Goal: Navigation & Orientation: Find specific page/section

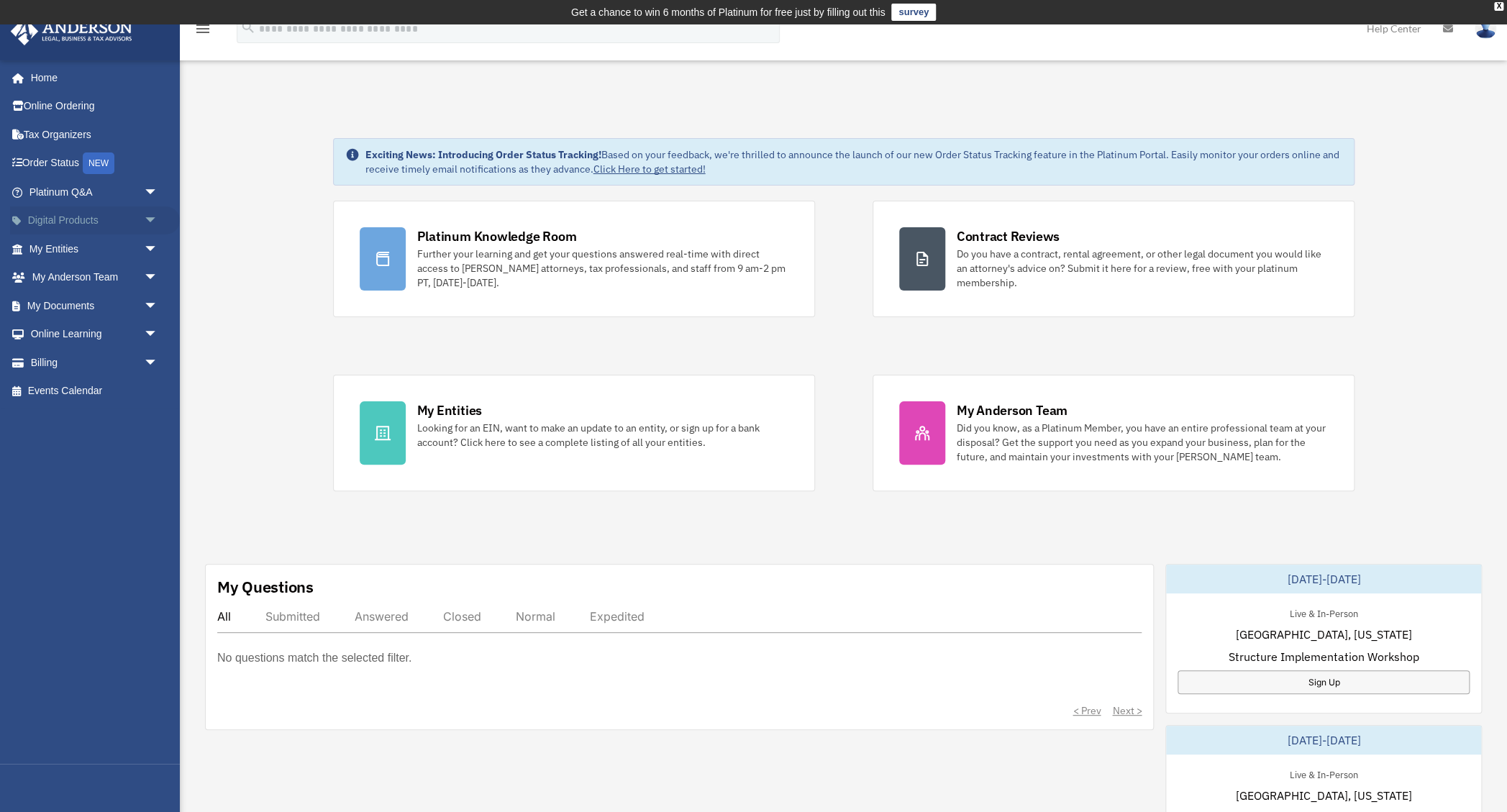
click at [150, 217] on span "arrow_drop_down" at bounding box center [158, 220] width 29 height 29
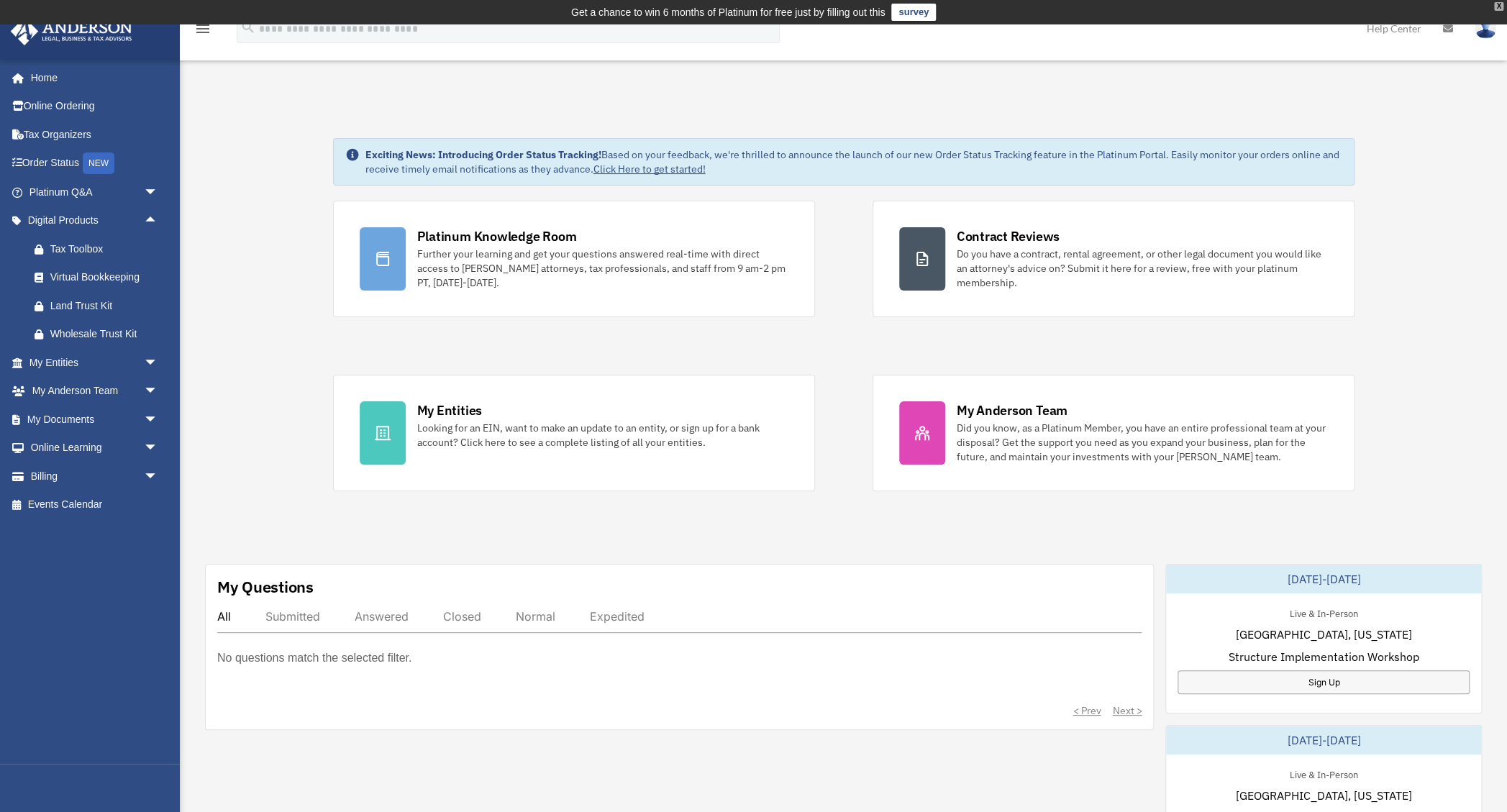
click at [1498, 4] on div "X" at bounding box center [1498, 6] width 9 height 9
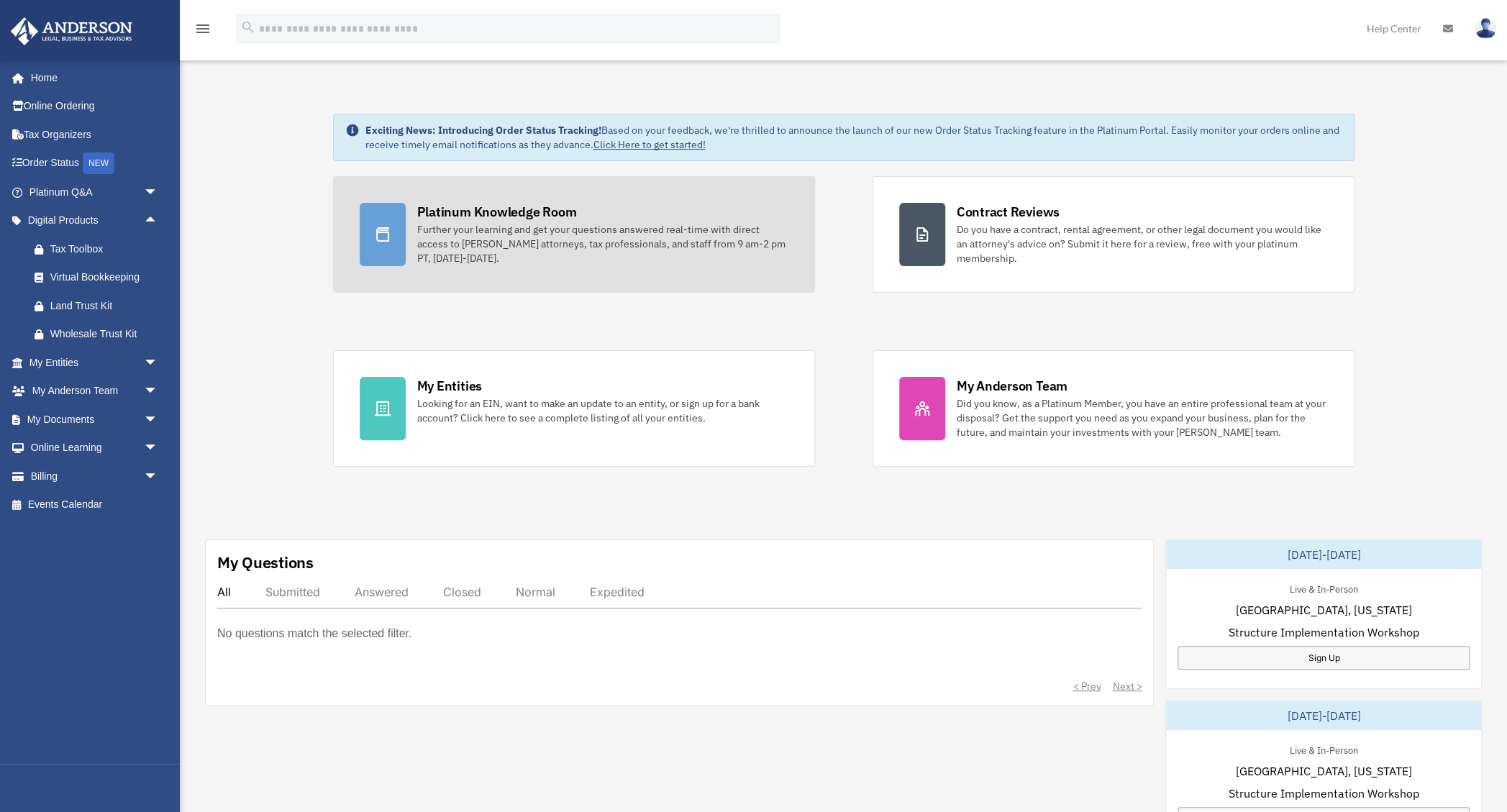
click at [452, 219] on div "Platinum Knowledge Room" at bounding box center [497, 212] width 160 height 18
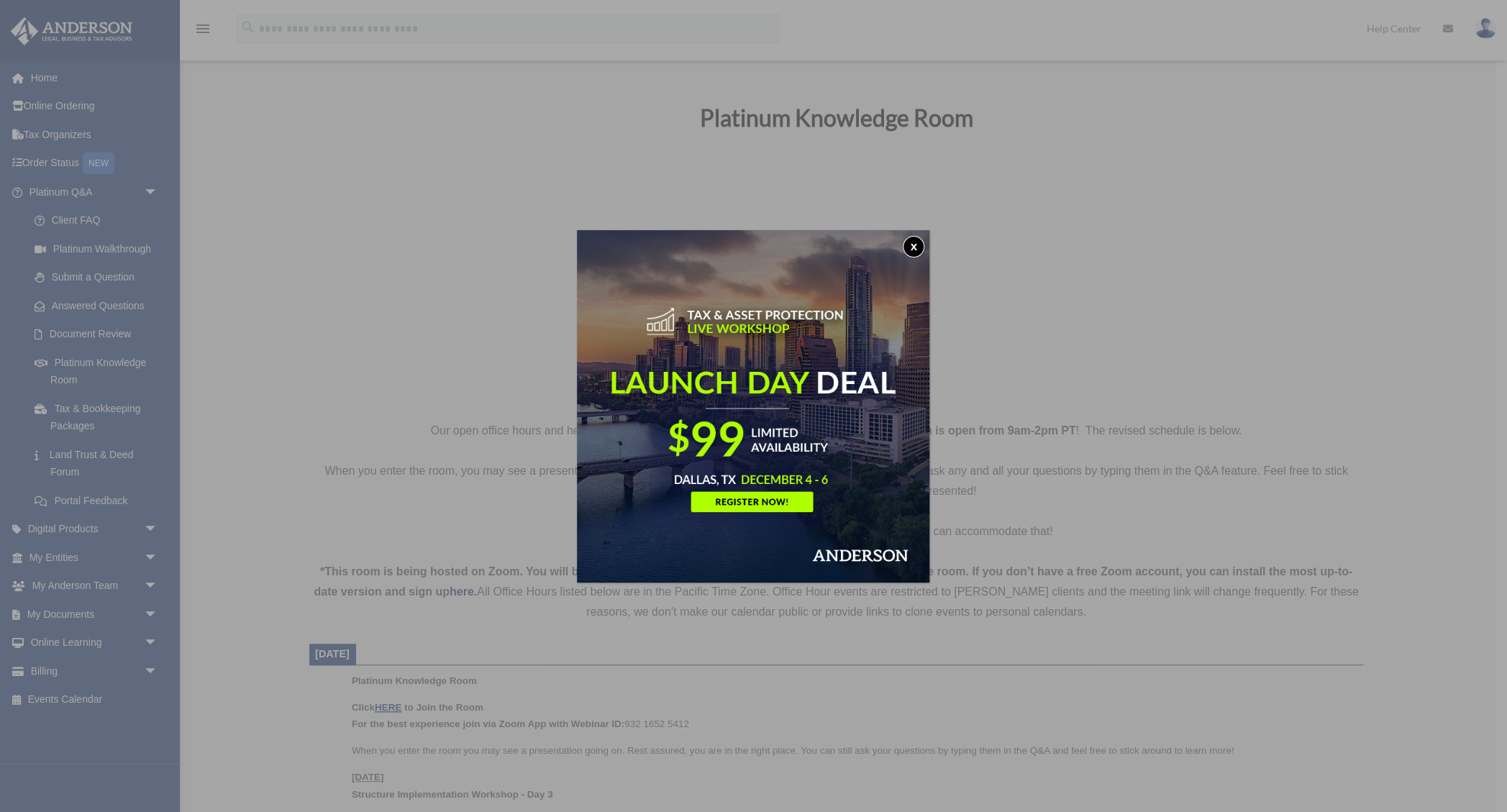
click at [911, 242] on button "x" at bounding box center [913, 246] width 21 height 21
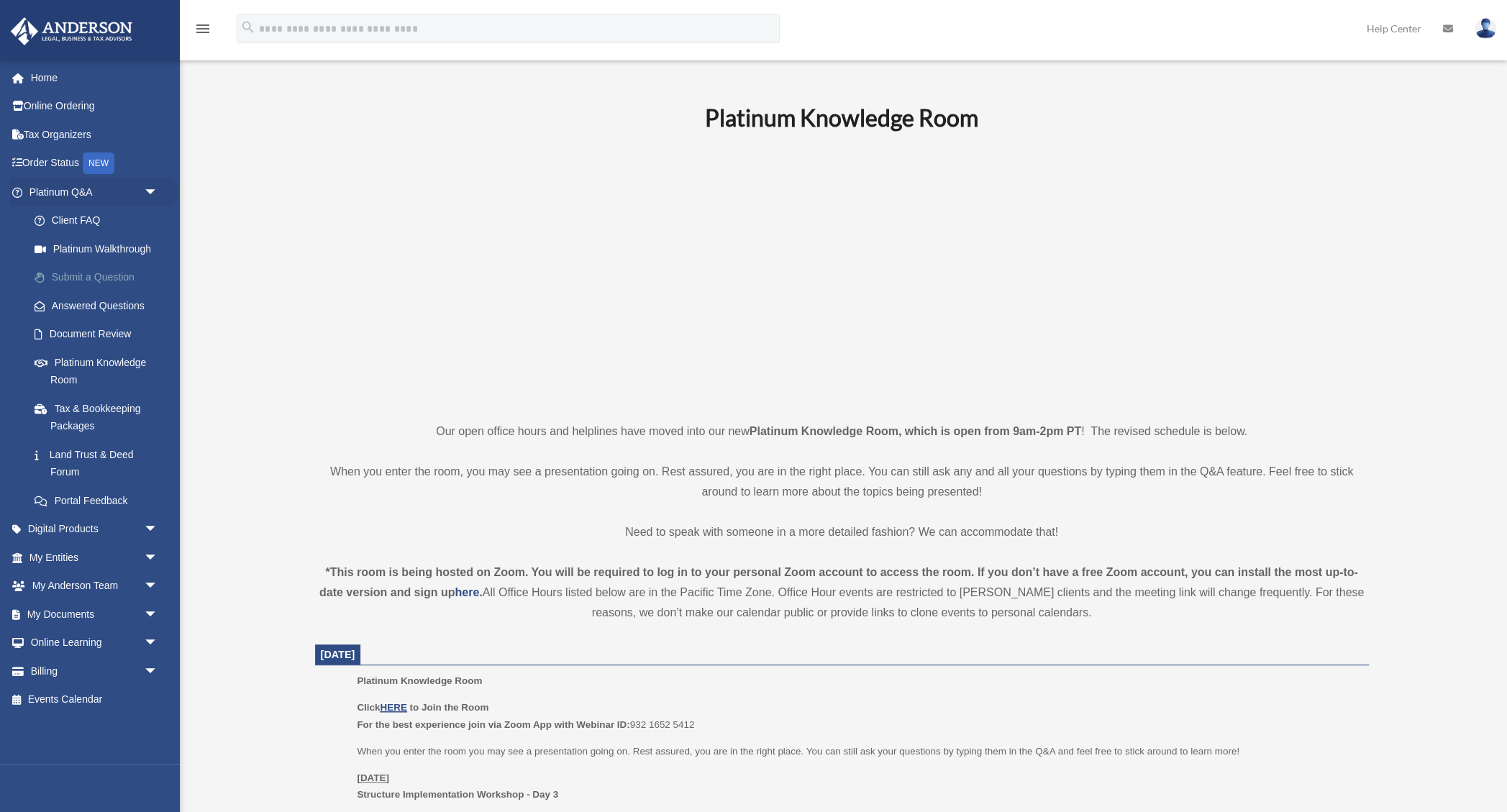
click at [80, 271] on link "Submit a Question" at bounding box center [100, 277] width 160 height 29
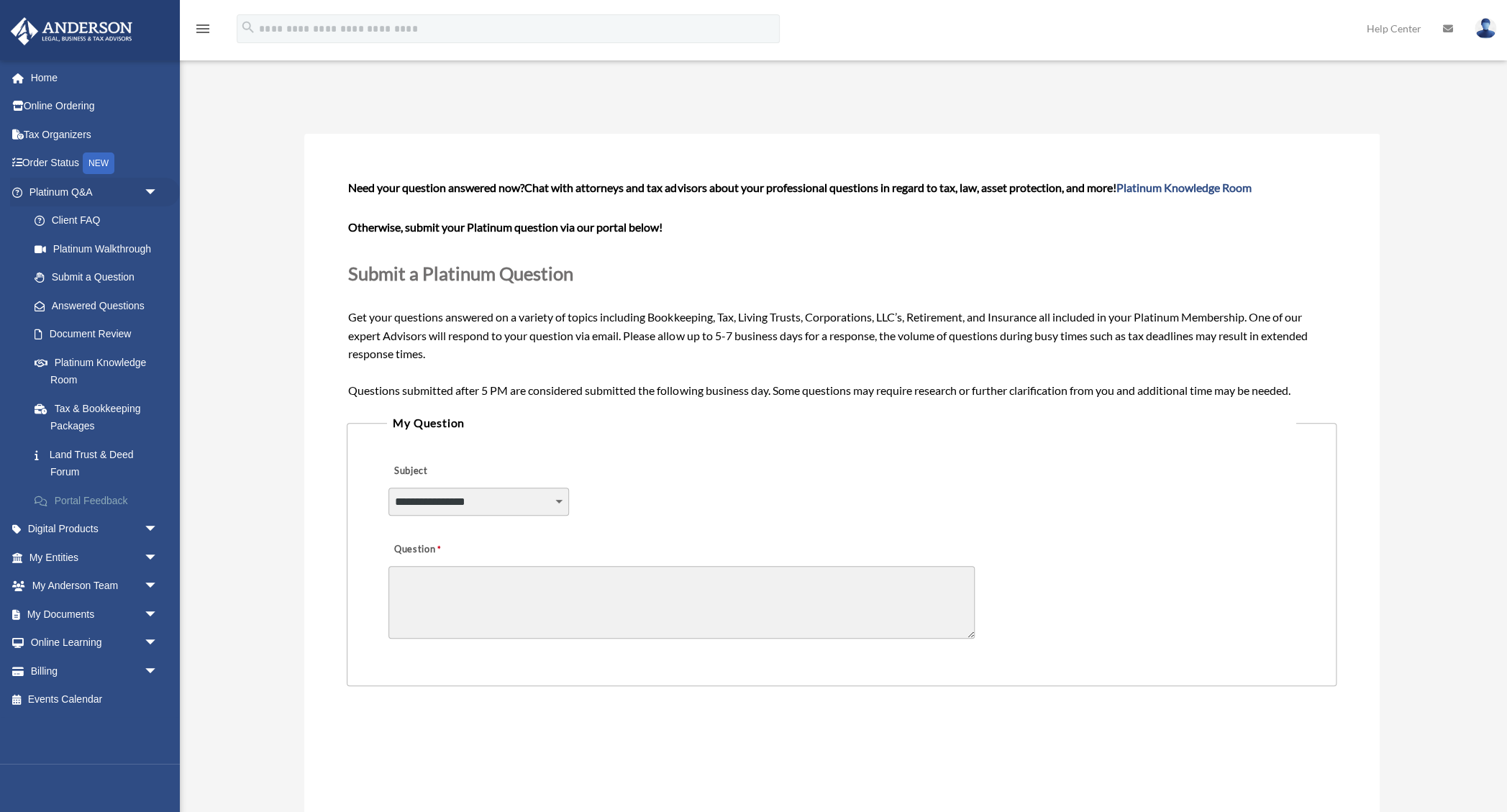
click at [95, 493] on link "Portal Feedback" at bounding box center [100, 500] width 160 height 29
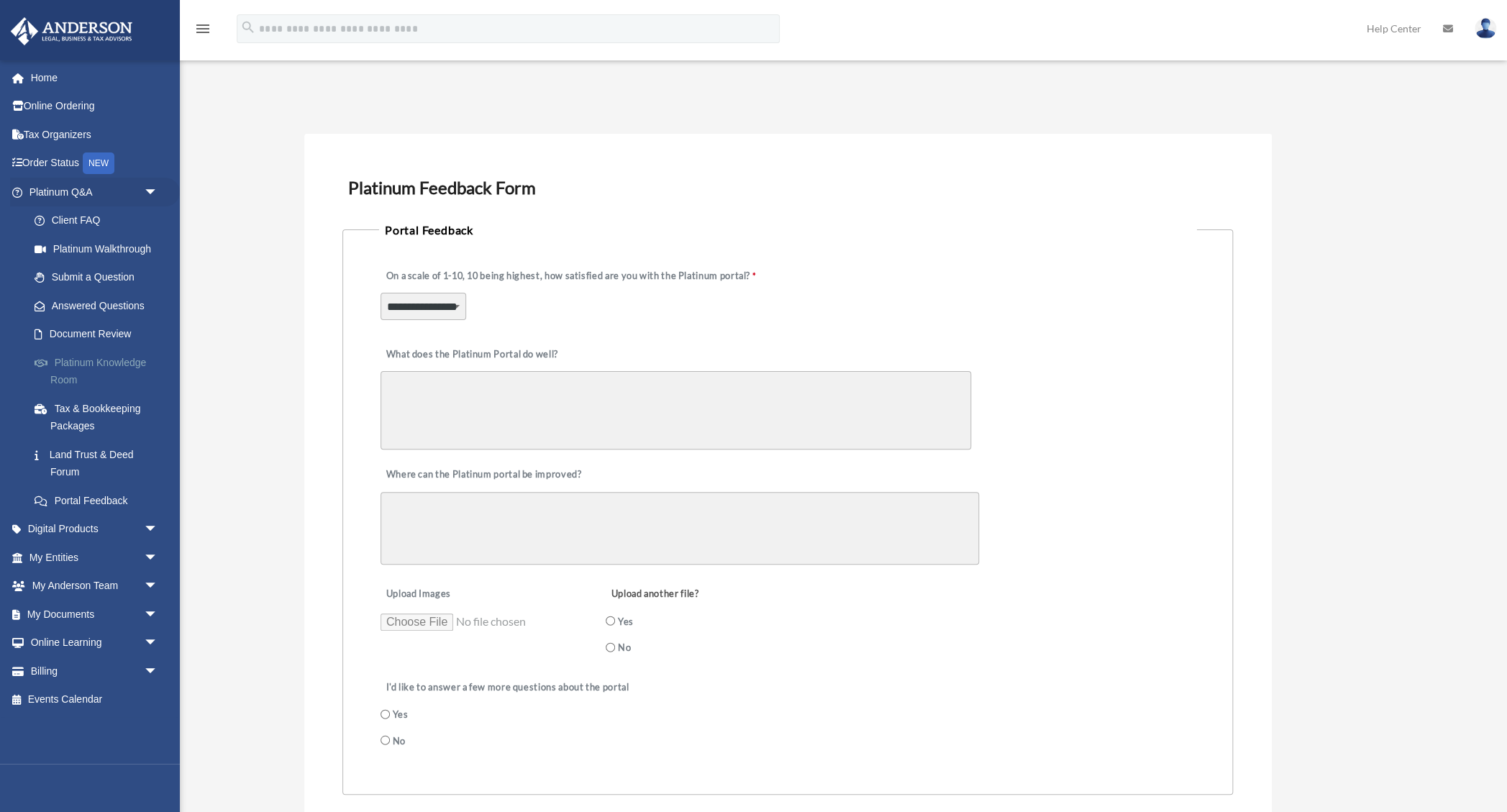
click at [119, 366] on link "Platinum Knowledge Room" at bounding box center [100, 371] width 160 height 46
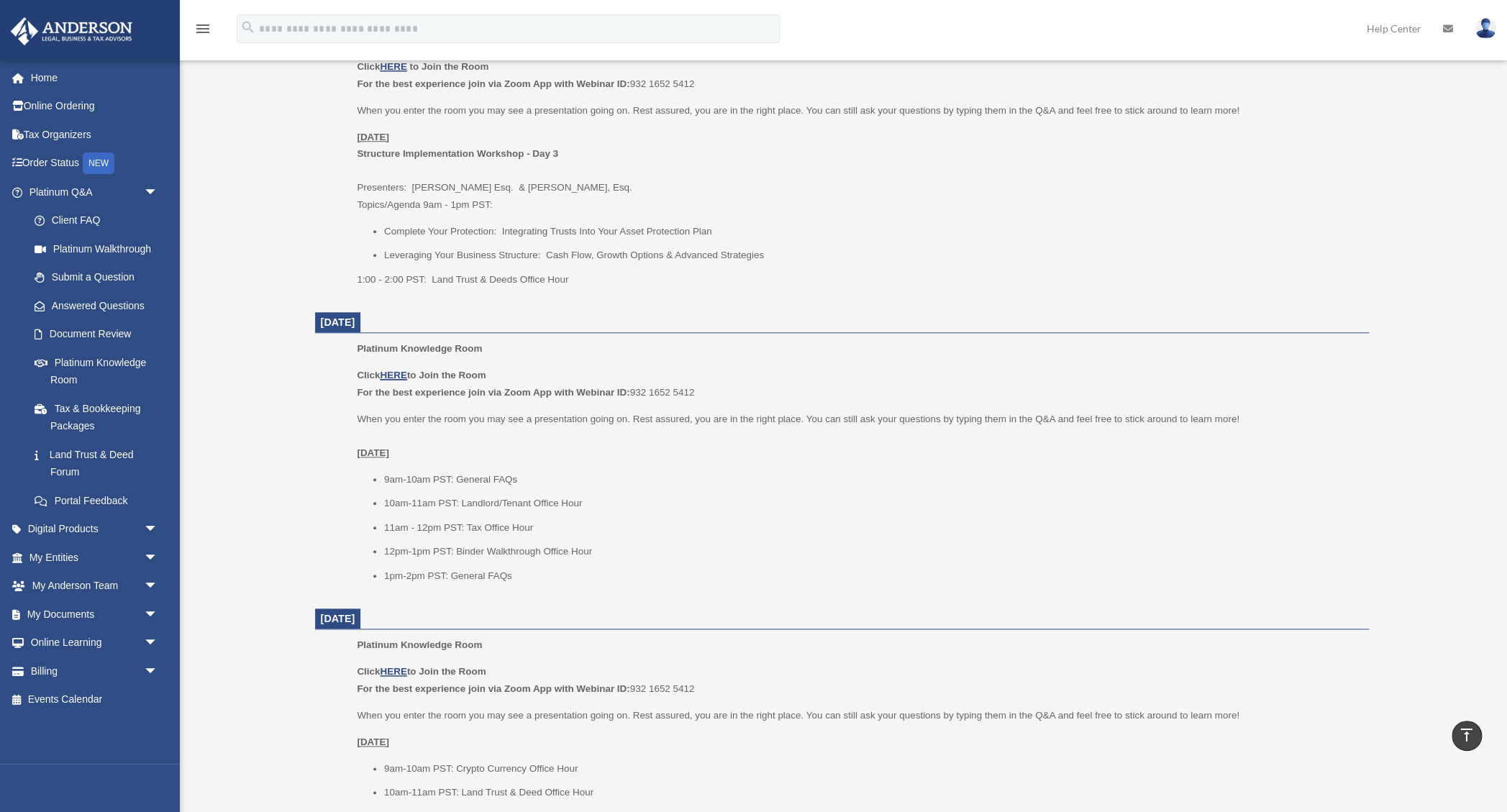
scroll to position [644, 0]
click at [94, 455] on link "Land Trust & Deed Forum" at bounding box center [100, 463] width 160 height 46
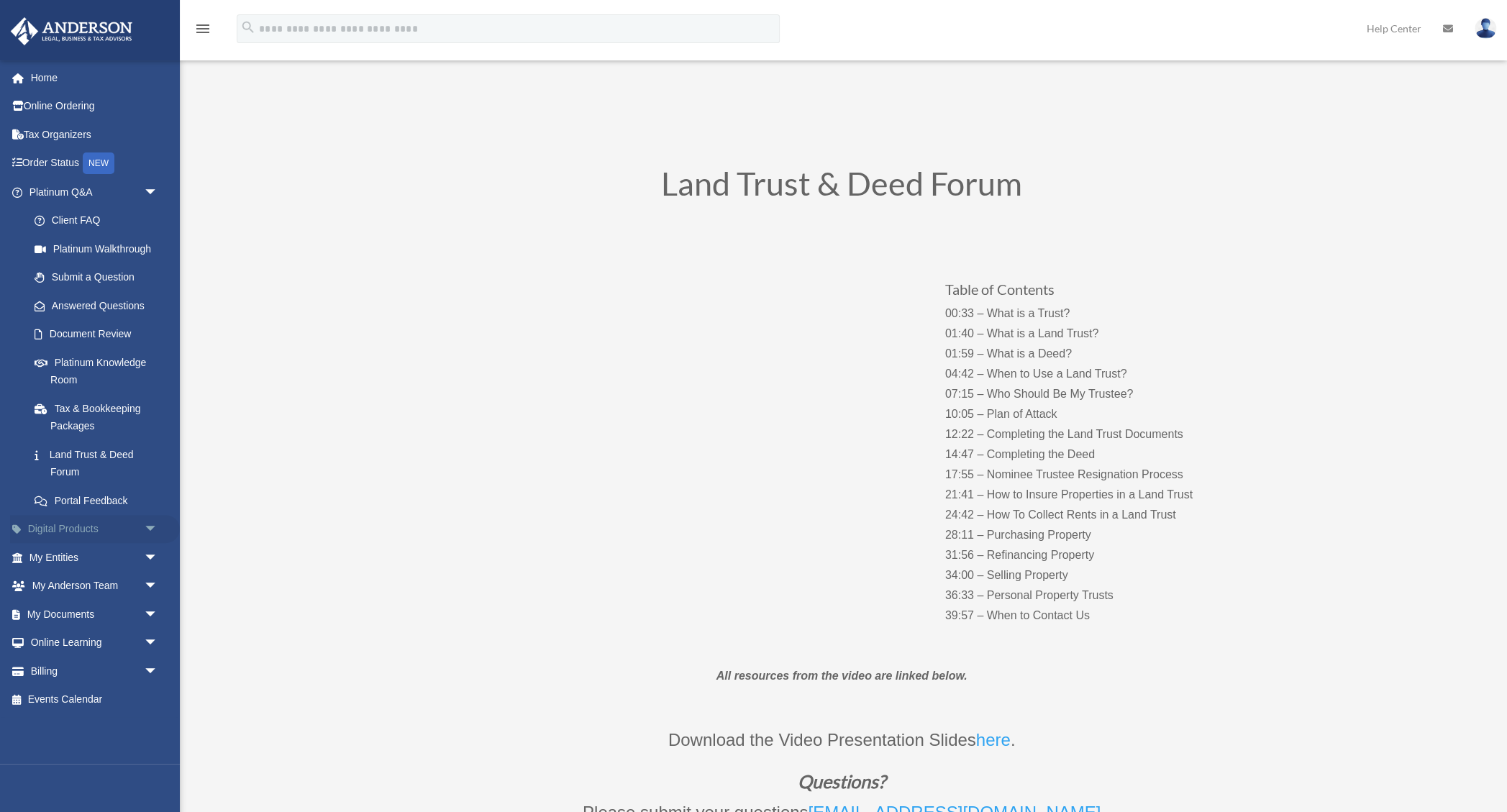
click at [152, 528] on span "arrow_drop_down" at bounding box center [158, 529] width 29 height 29
click at [153, 725] on span "arrow_drop_down" at bounding box center [158, 728] width 29 height 29
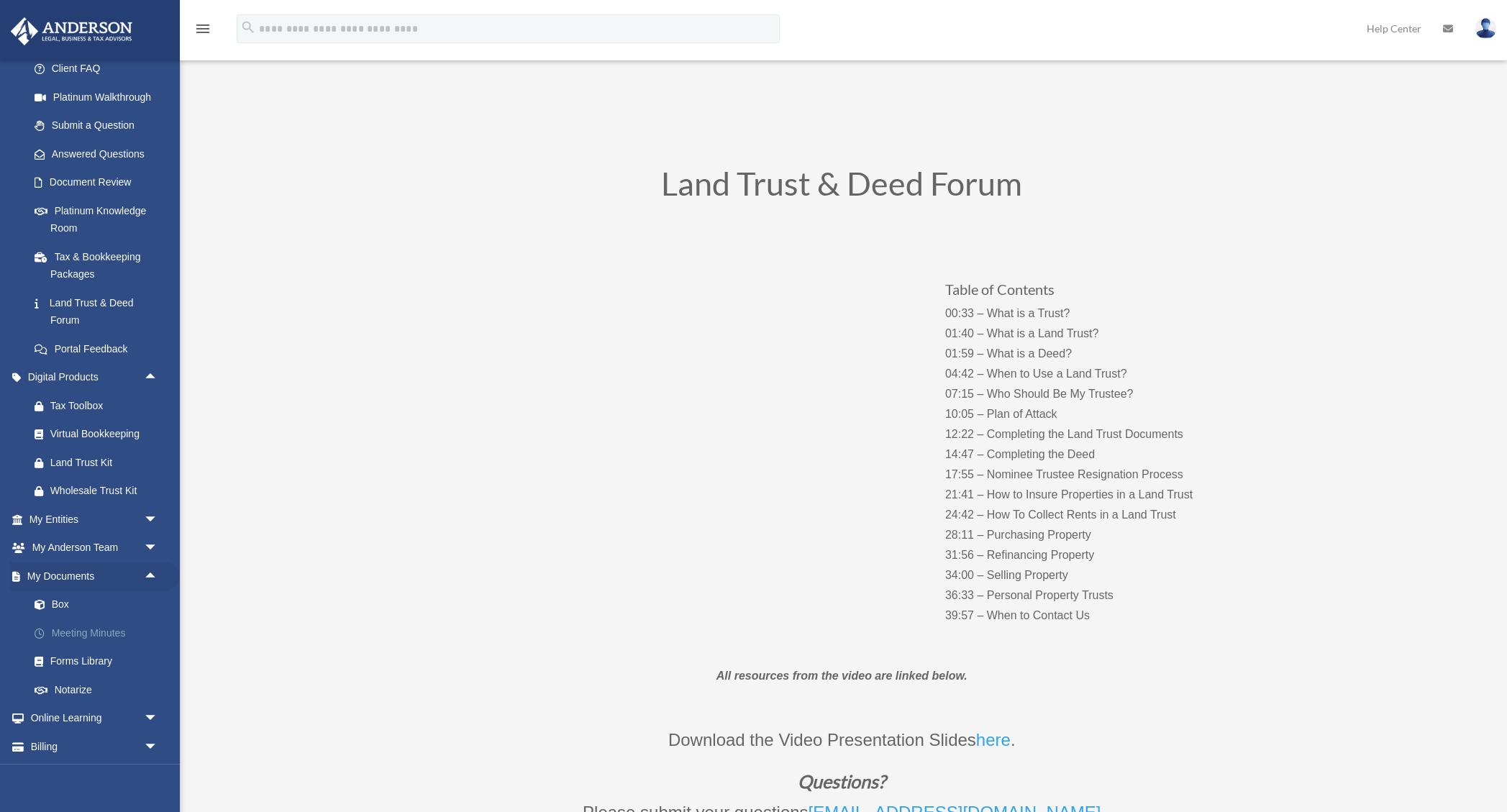
scroll to position [179, 0]
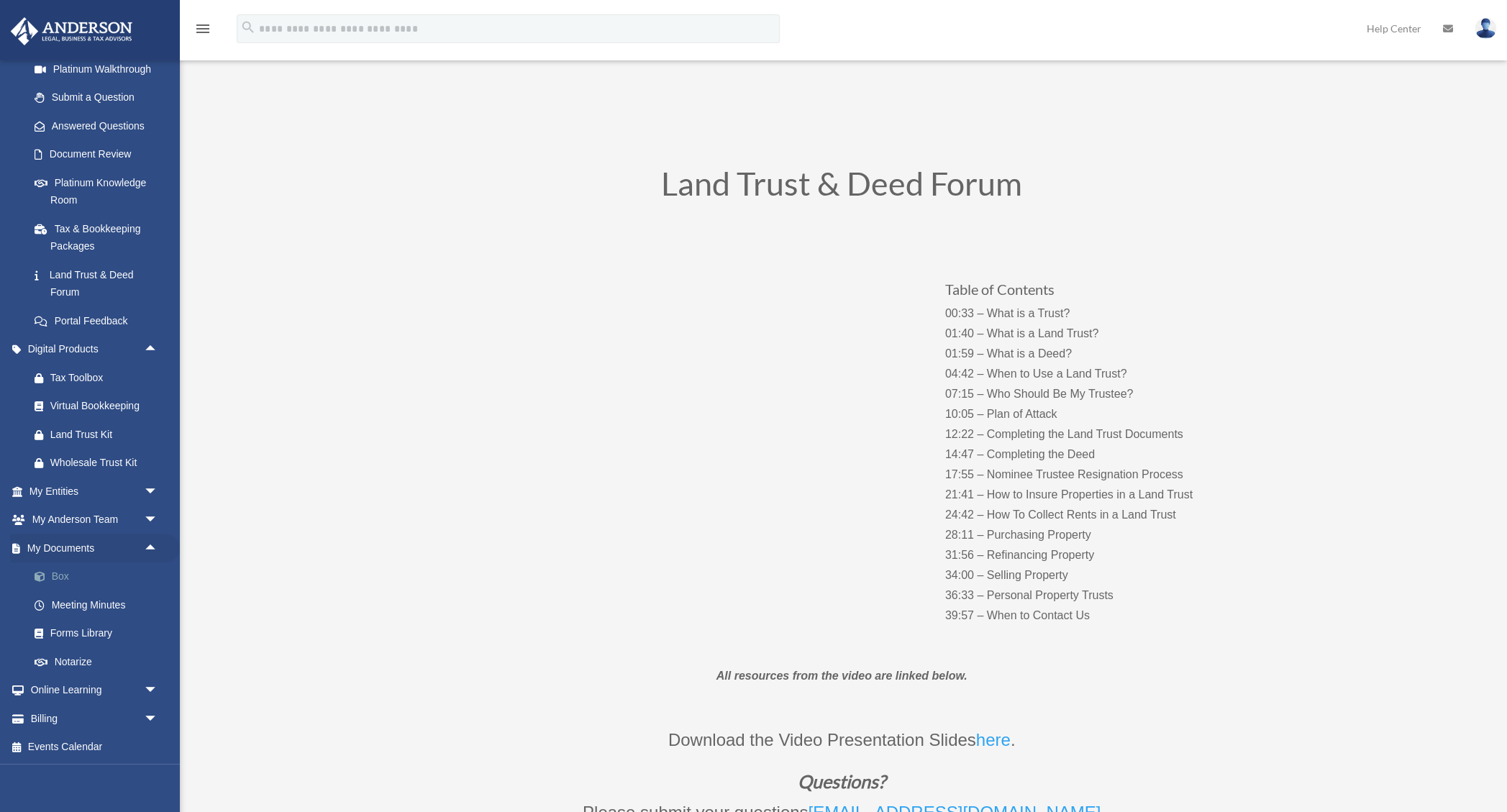
click at [65, 572] on link "Box" at bounding box center [100, 577] width 160 height 29
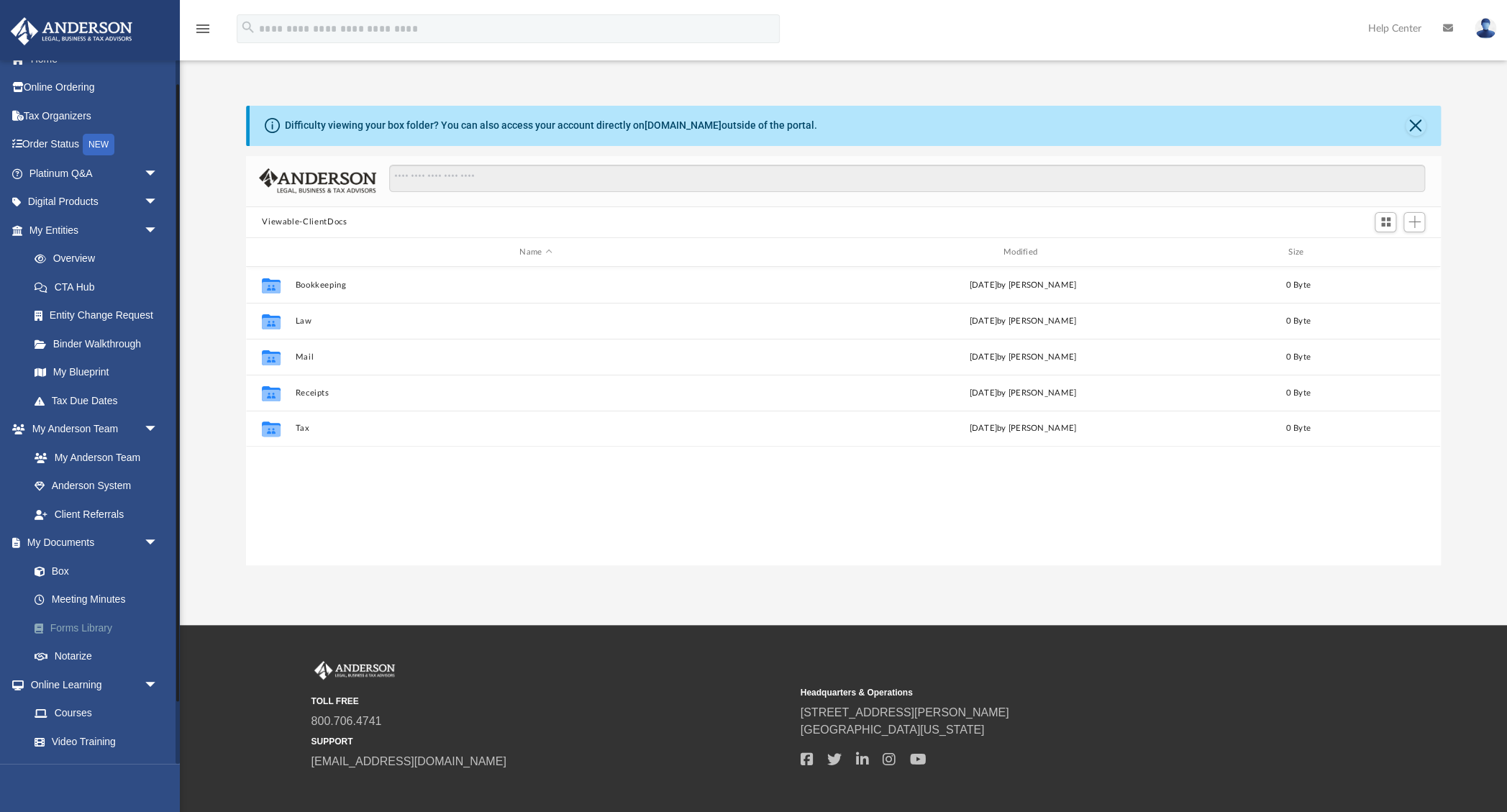
scroll to position [29, 0]
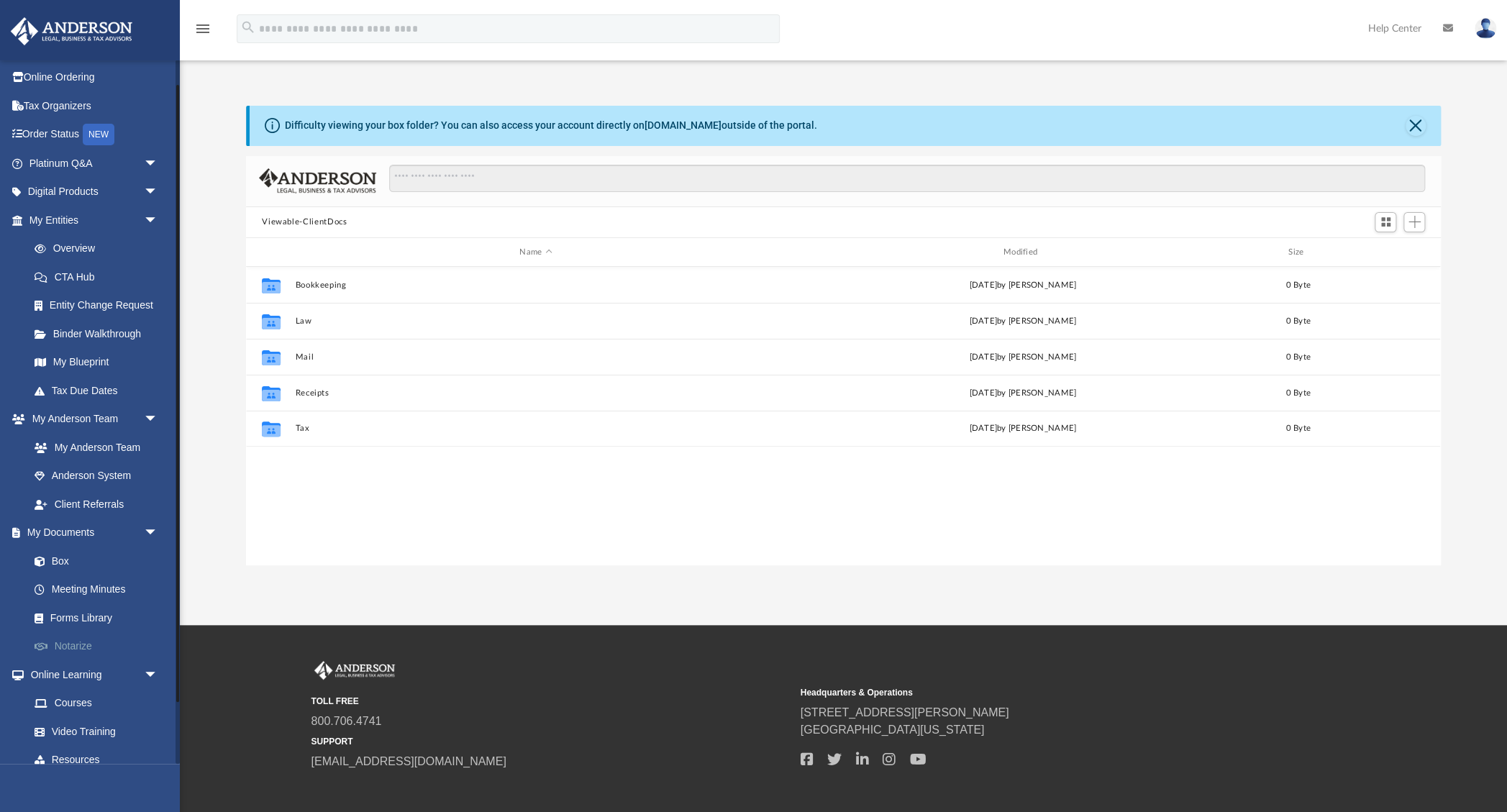
click at [72, 647] on link "Notarize" at bounding box center [100, 646] width 160 height 29
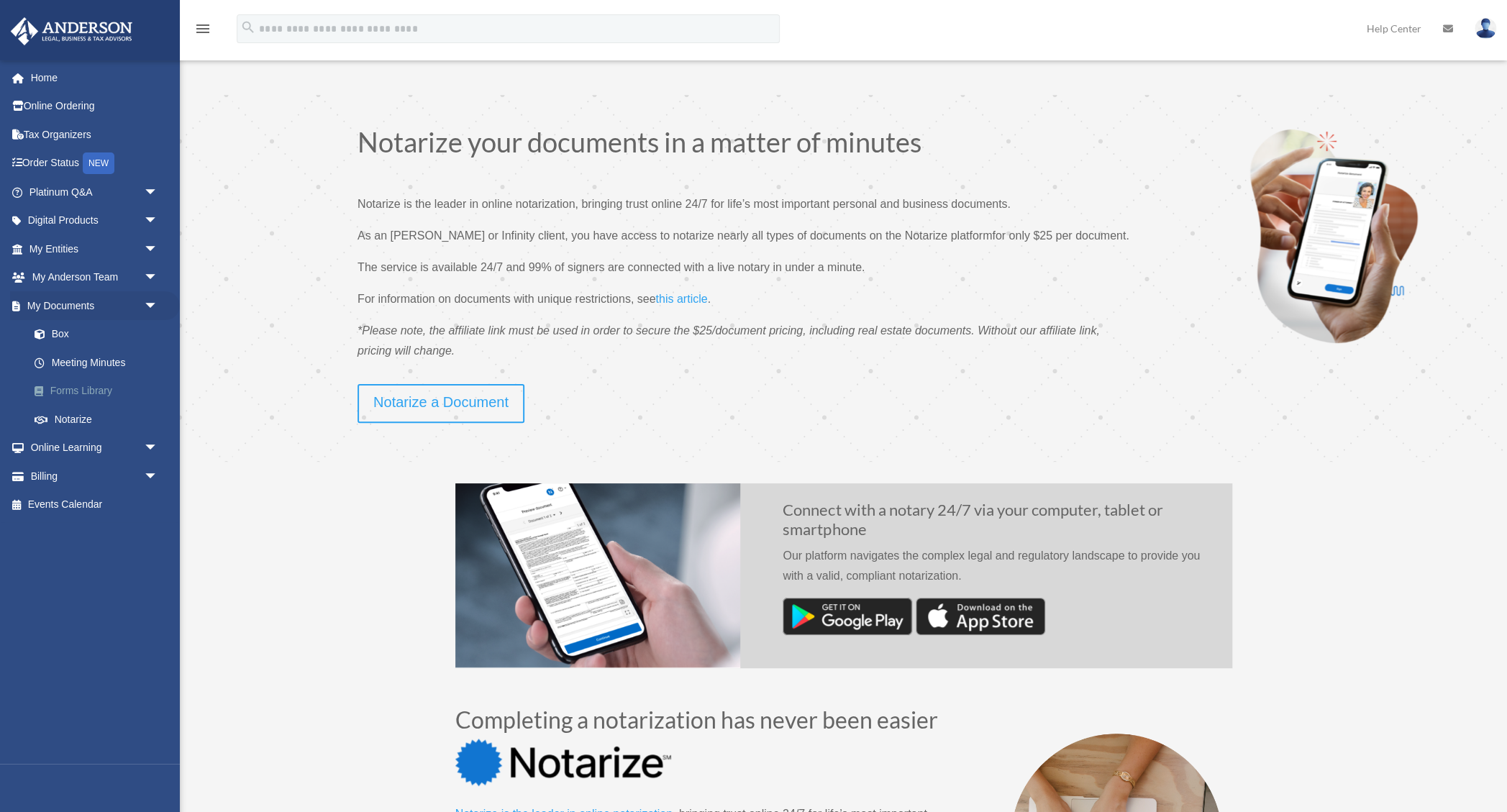
click at [74, 389] on link "Forms Library" at bounding box center [100, 391] width 160 height 29
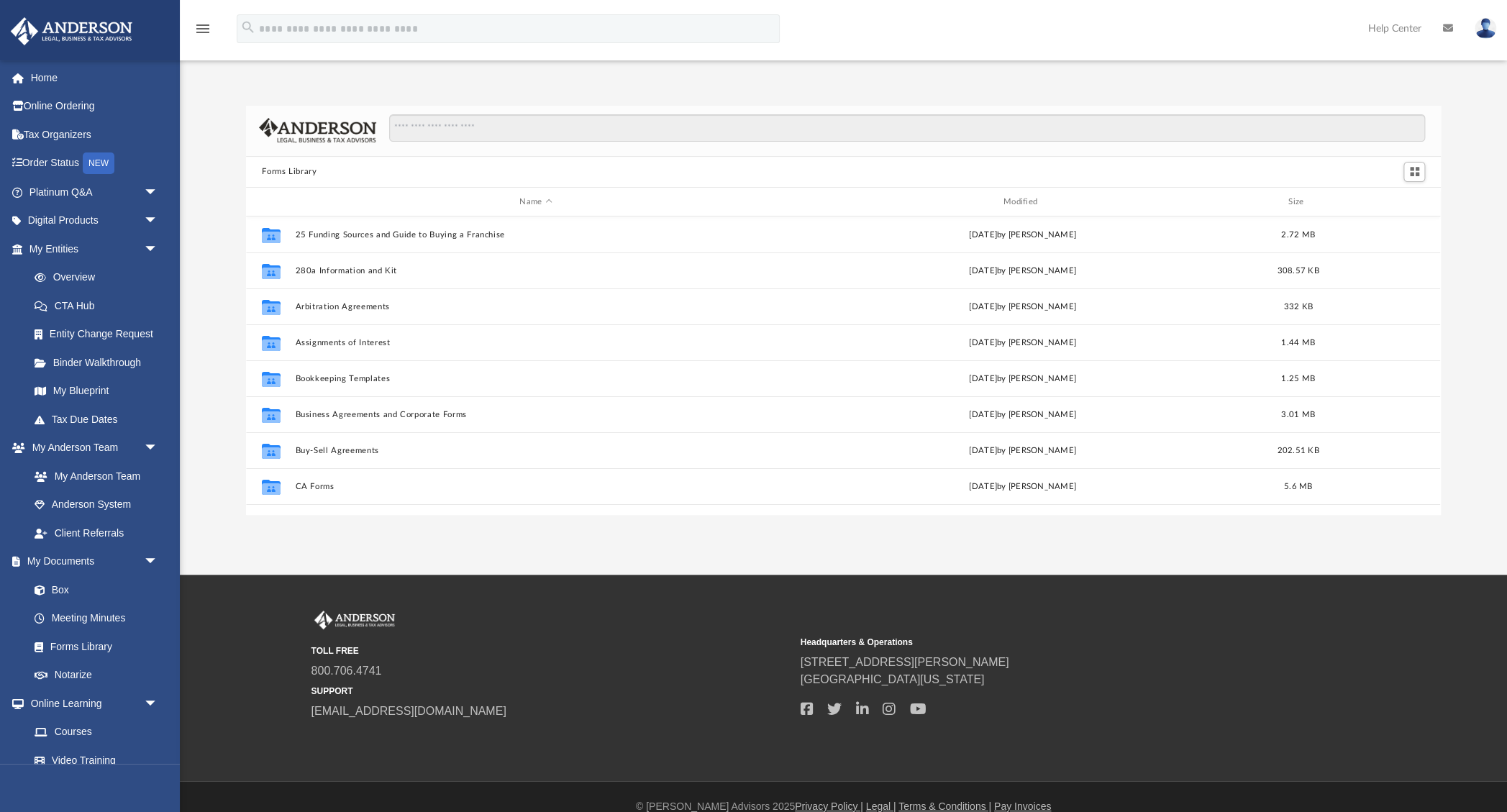
scroll to position [327, 1194]
click at [153, 192] on span "arrow_drop_down" at bounding box center [158, 192] width 29 height 29
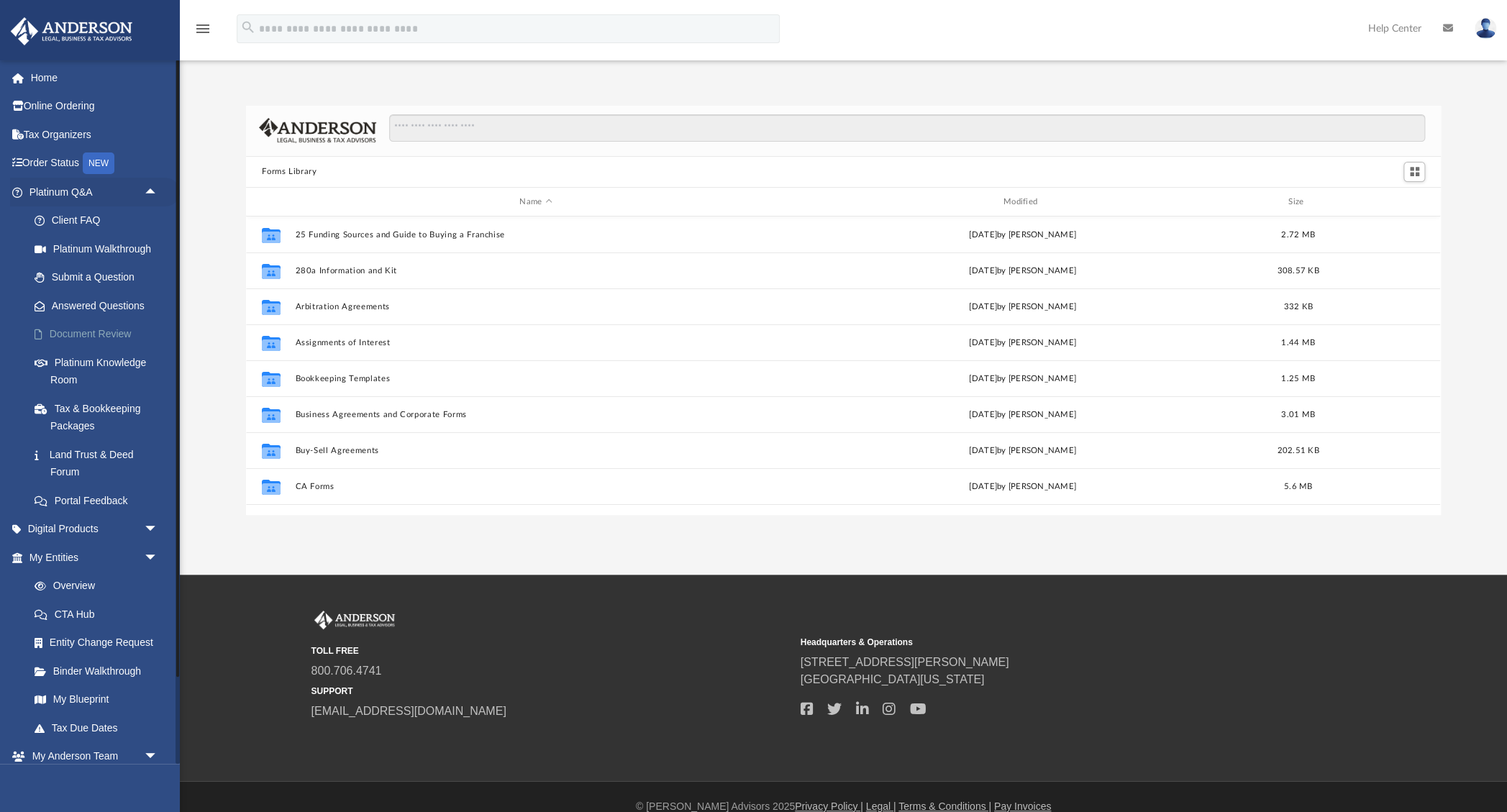
click at [95, 334] on link "Document Review" at bounding box center [100, 334] width 160 height 29
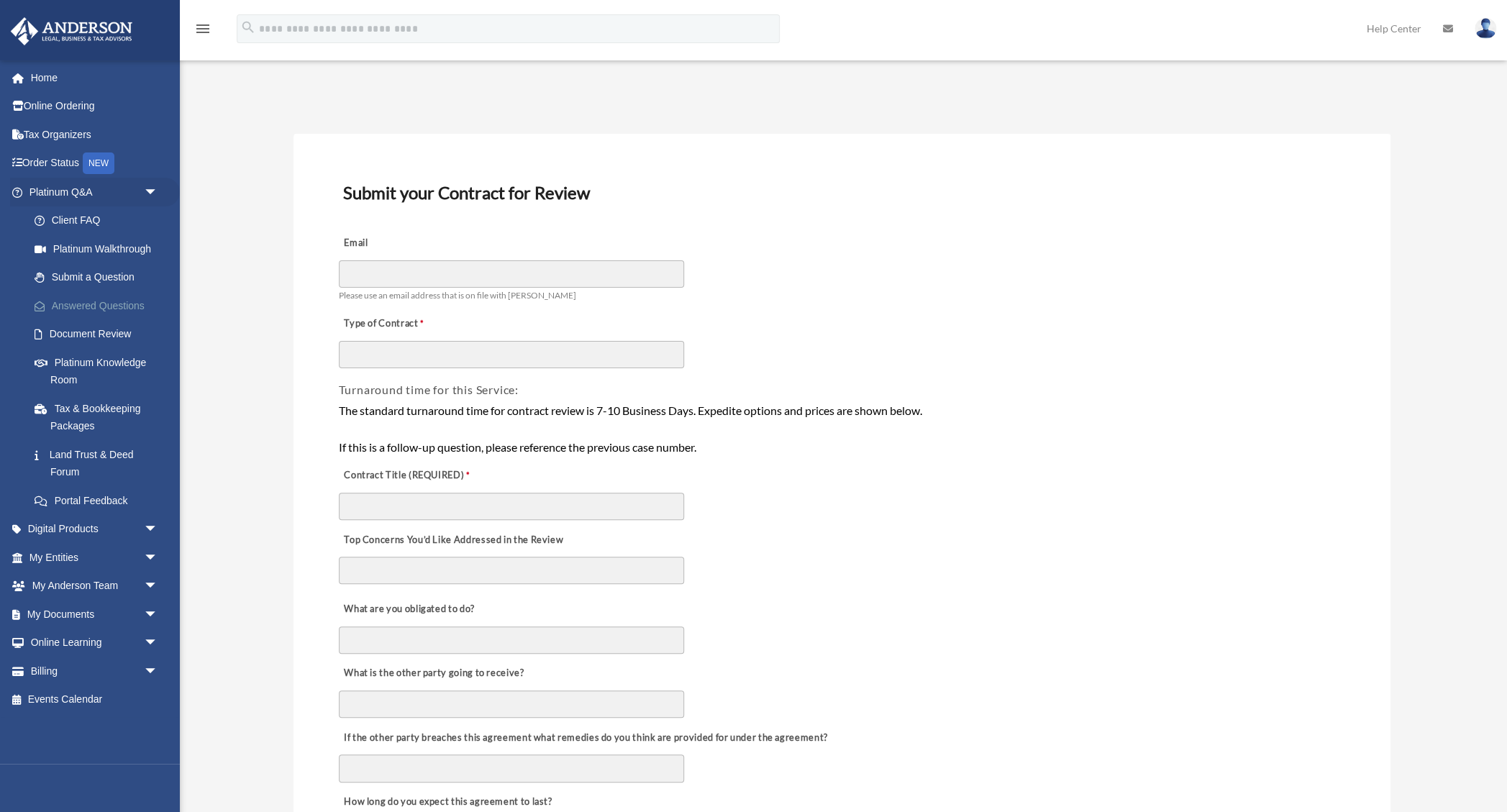
click at [105, 303] on link "Answered Questions" at bounding box center [100, 305] width 160 height 29
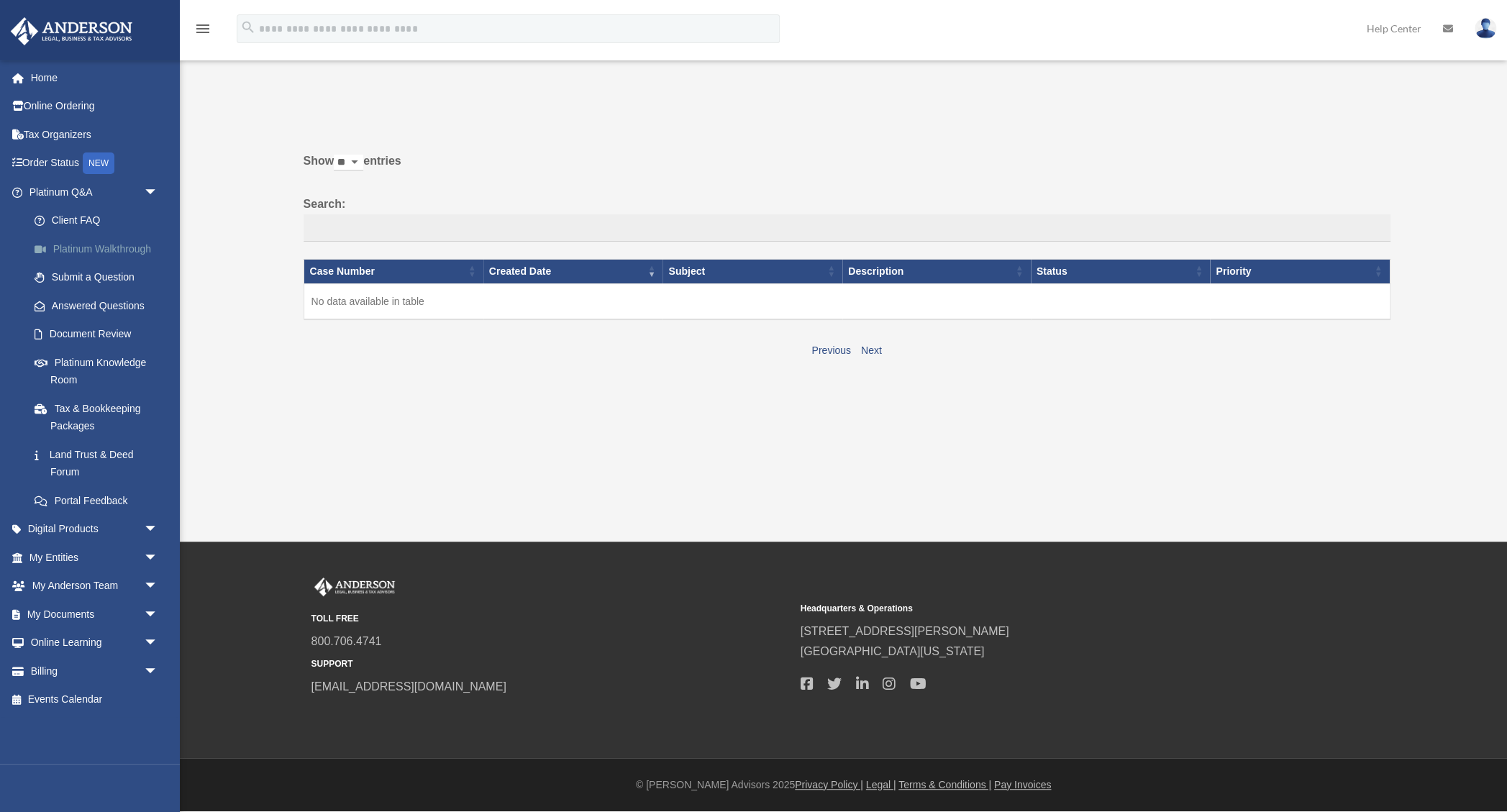
click at [112, 253] on link "Platinum Walkthrough" at bounding box center [100, 249] width 160 height 29
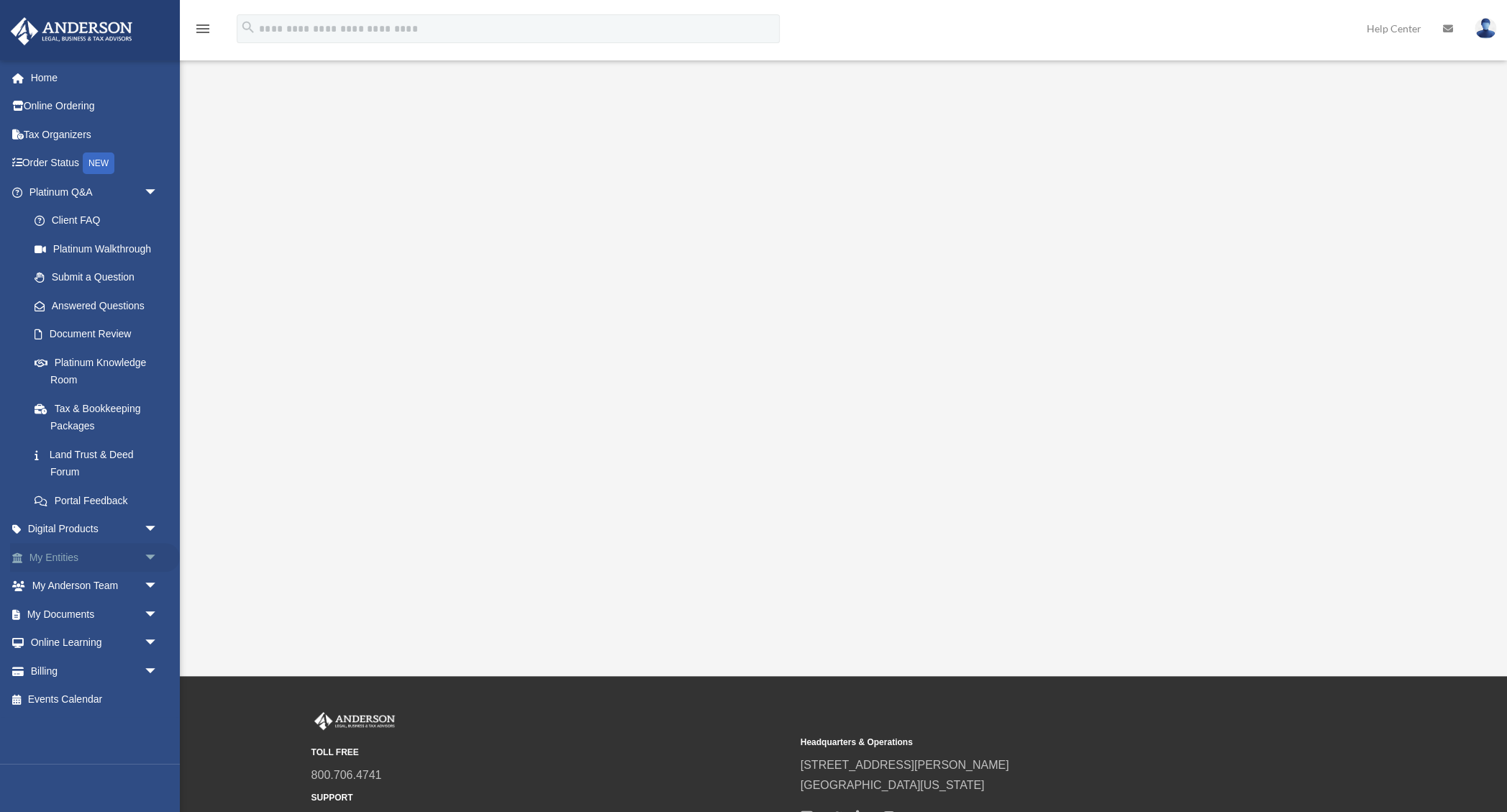
click at [150, 558] on span "arrow_drop_down" at bounding box center [158, 557] width 29 height 29
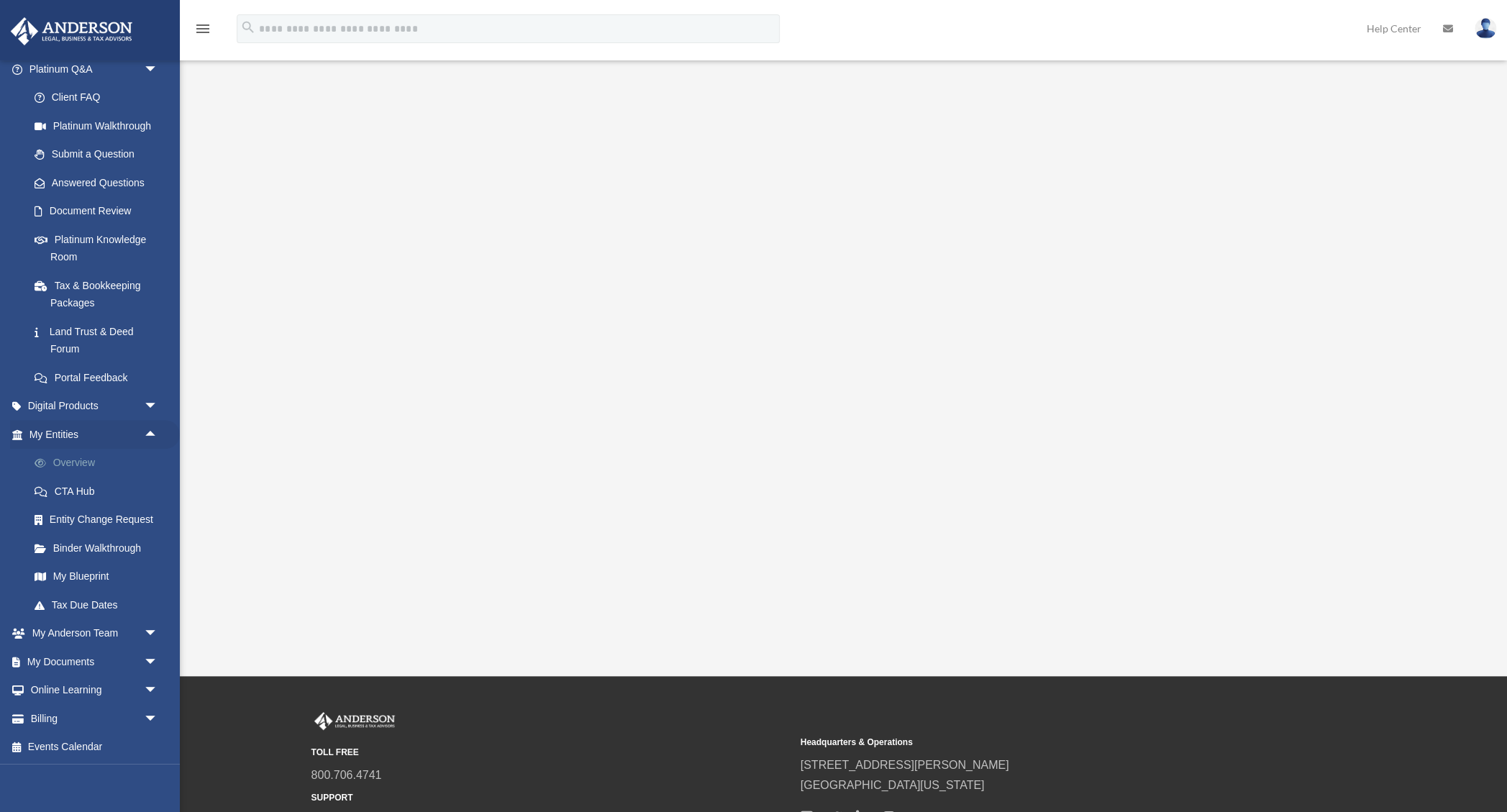
click at [84, 463] on link "Overview" at bounding box center [100, 463] width 160 height 29
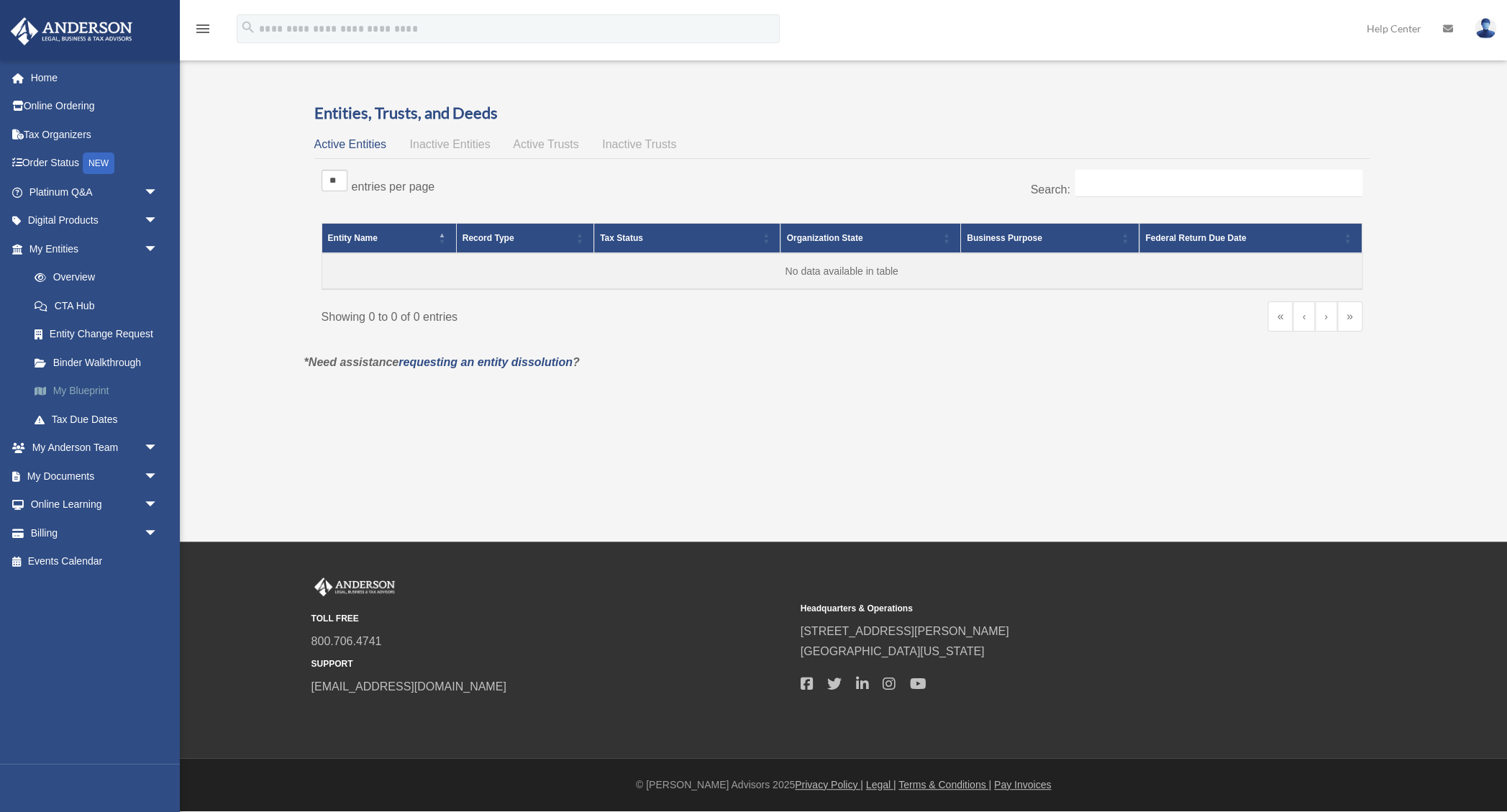
click at [100, 393] on link "My Blueprint" at bounding box center [100, 391] width 160 height 29
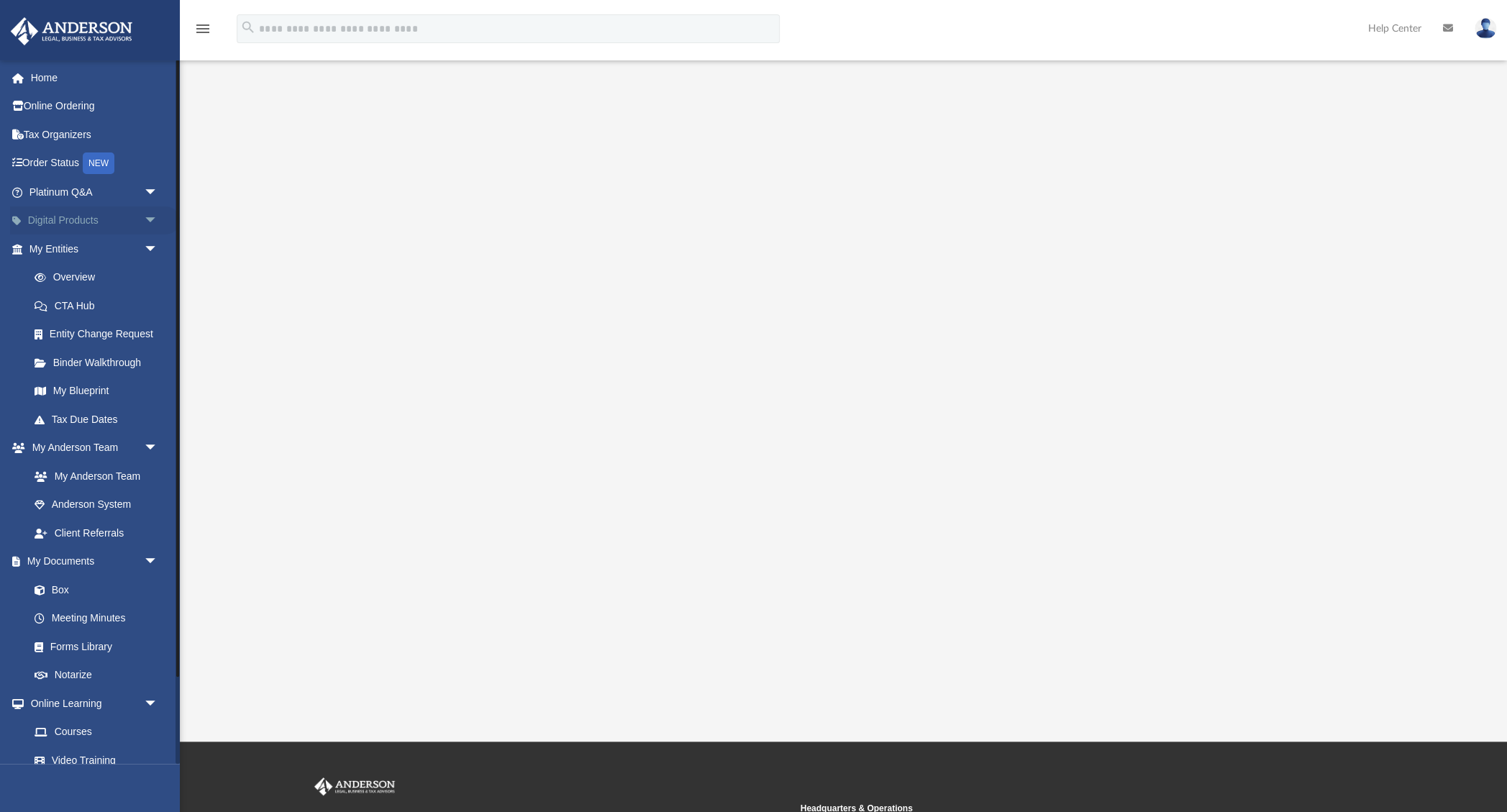
click at [148, 220] on span "arrow_drop_down" at bounding box center [158, 220] width 29 height 29
click at [72, 254] on div "Tax Toolbox" at bounding box center [106, 249] width 112 height 18
click at [79, 312] on div "Land Trust Kit" at bounding box center [106, 305] width 112 height 18
click at [87, 273] on div "Virtual Bookkeeping" at bounding box center [106, 277] width 112 height 18
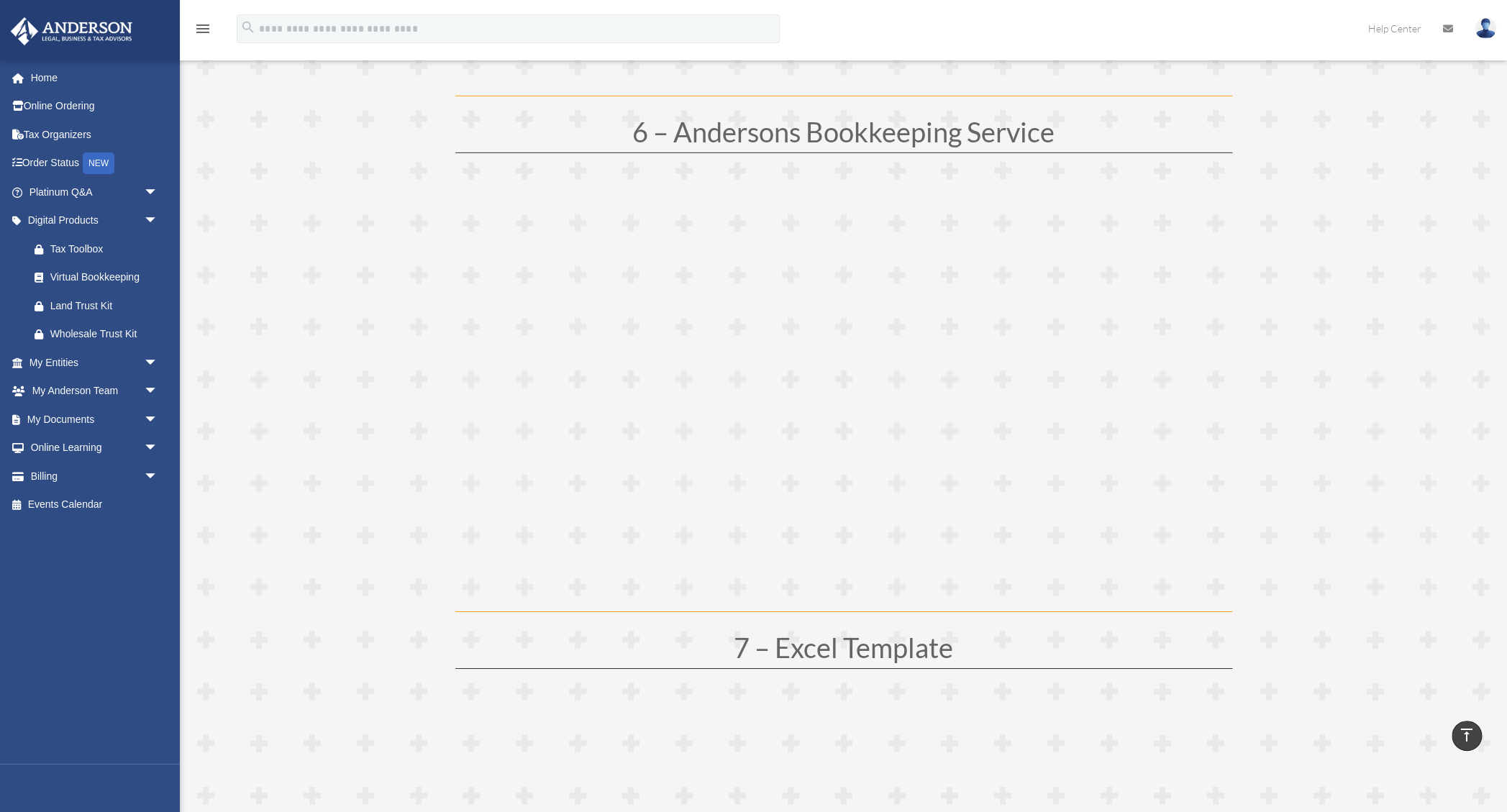
scroll to position [2737, 0]
click at [52, 158] on link "Order Status NEW" at bounding box center [95, 163] width 170 height 29
